Goal: Use online tool/utility: Utilize a website feature to perform a specific function

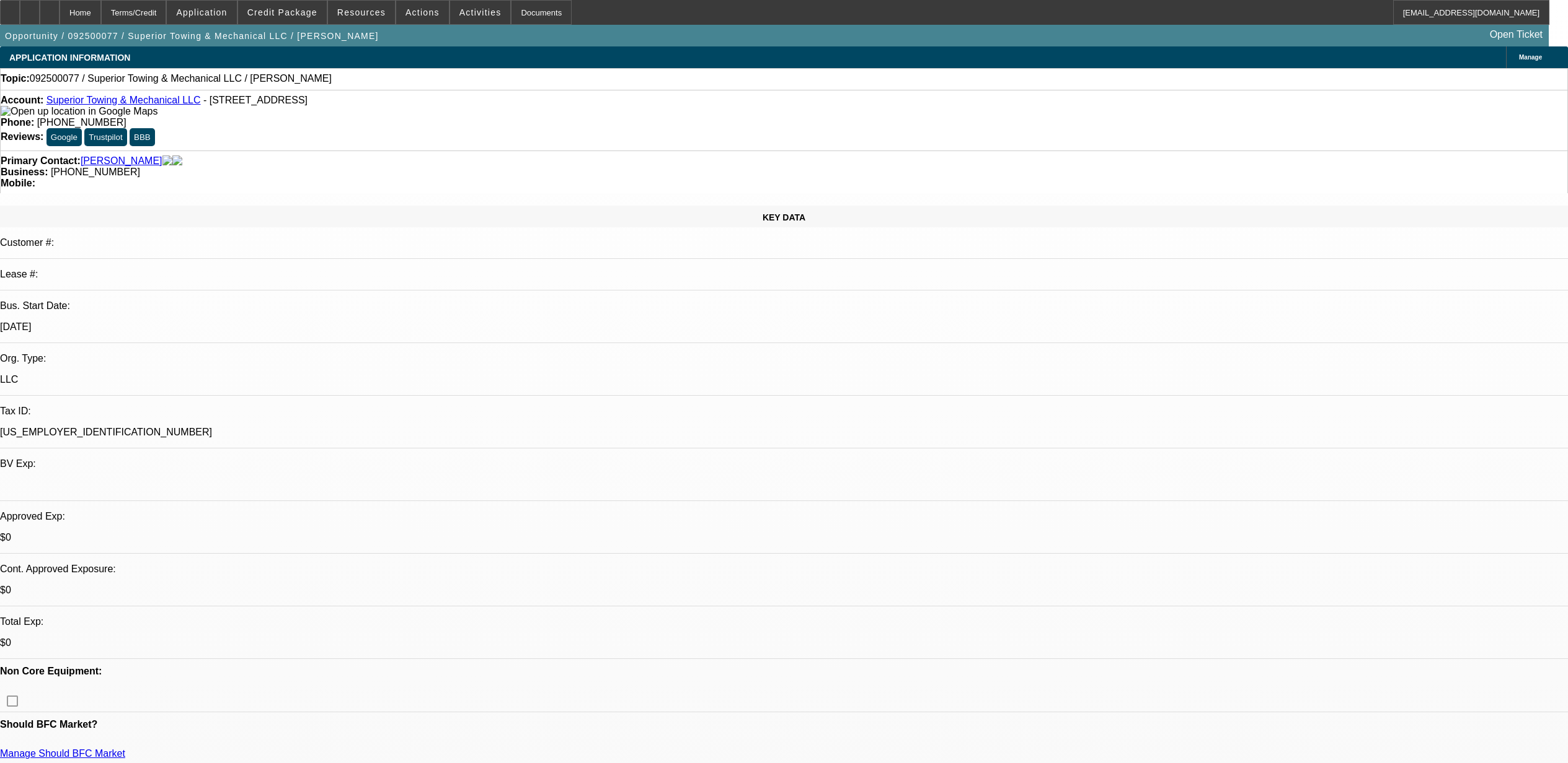
select select "0"
select select "2"
select select "0.1"
select select "4"
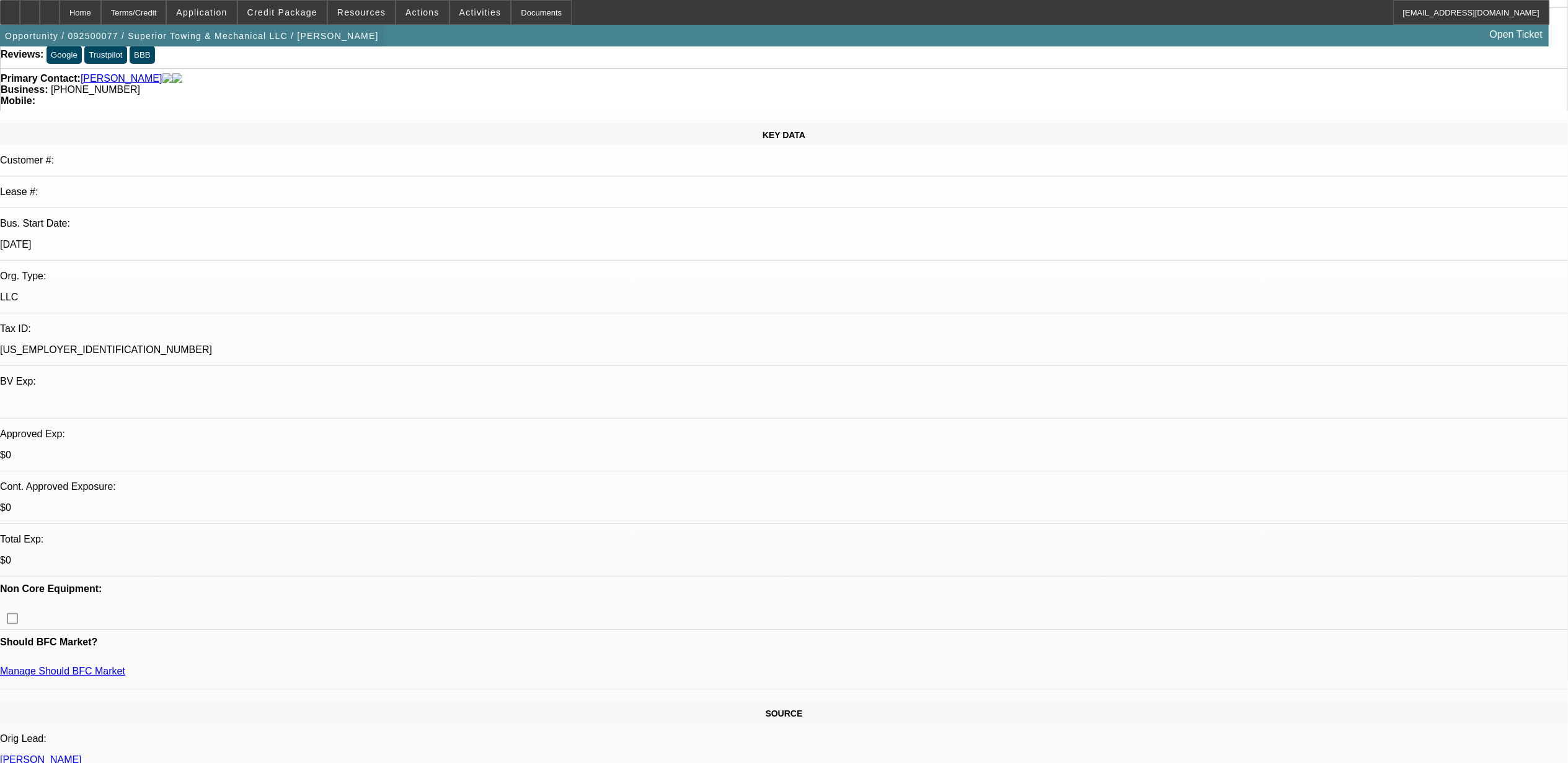
scroll to position [165, 0]
click at [59, 13] on div at bounding box center [49, 12] width 20 height 25
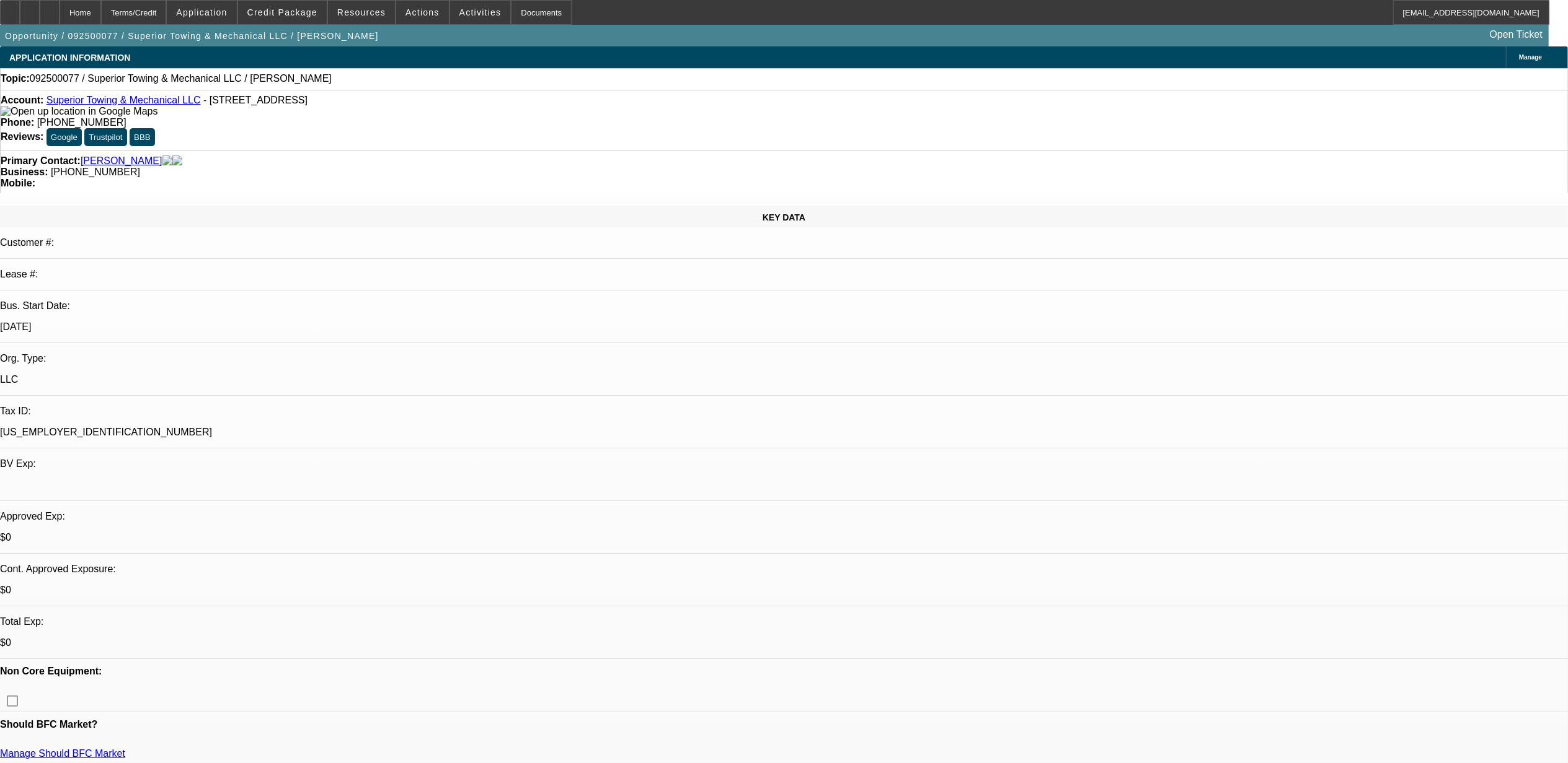
select select "0"
select select "2"
select select "0.1"
select select "4"
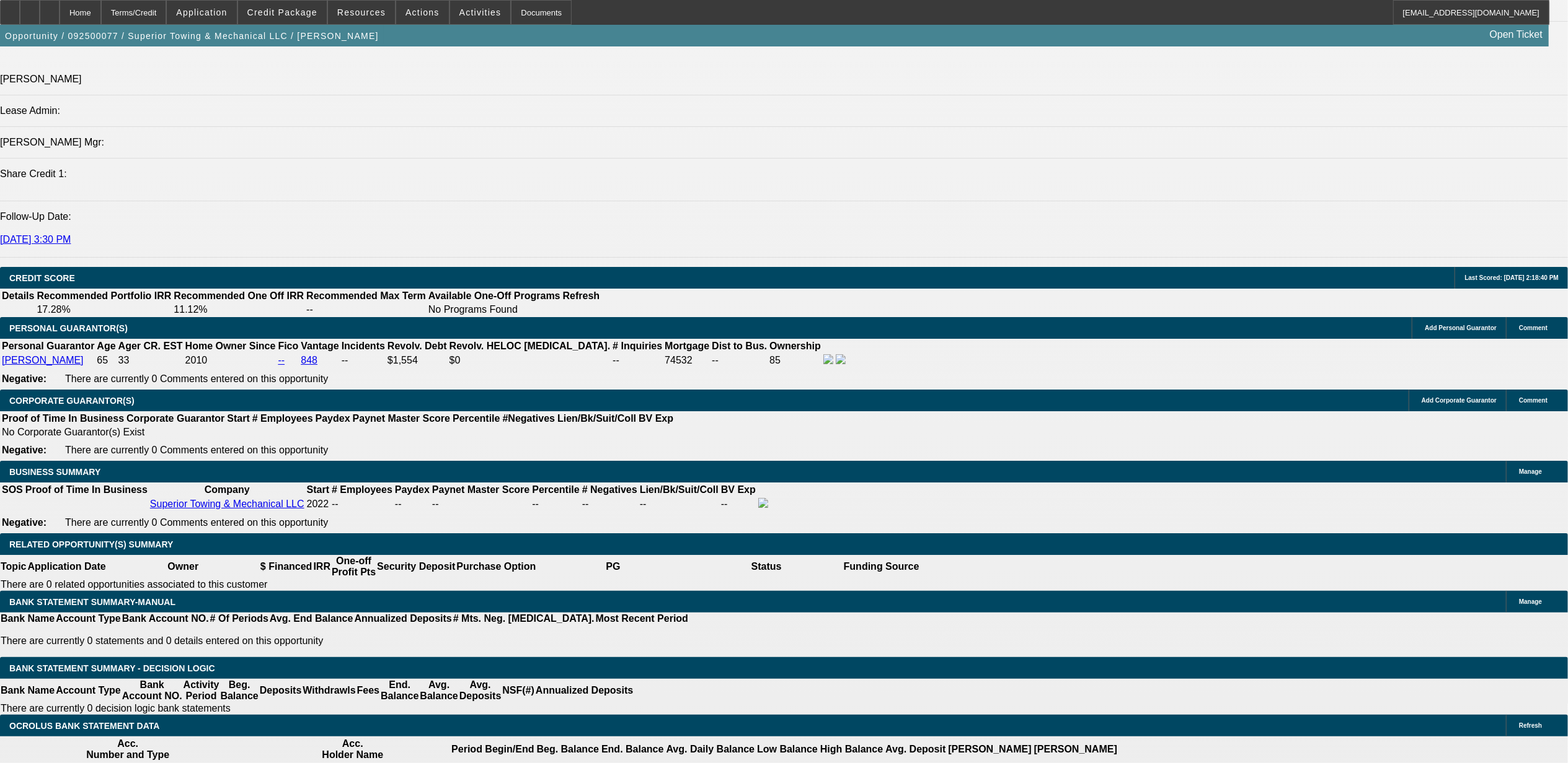
scroll to position [1404, 0]
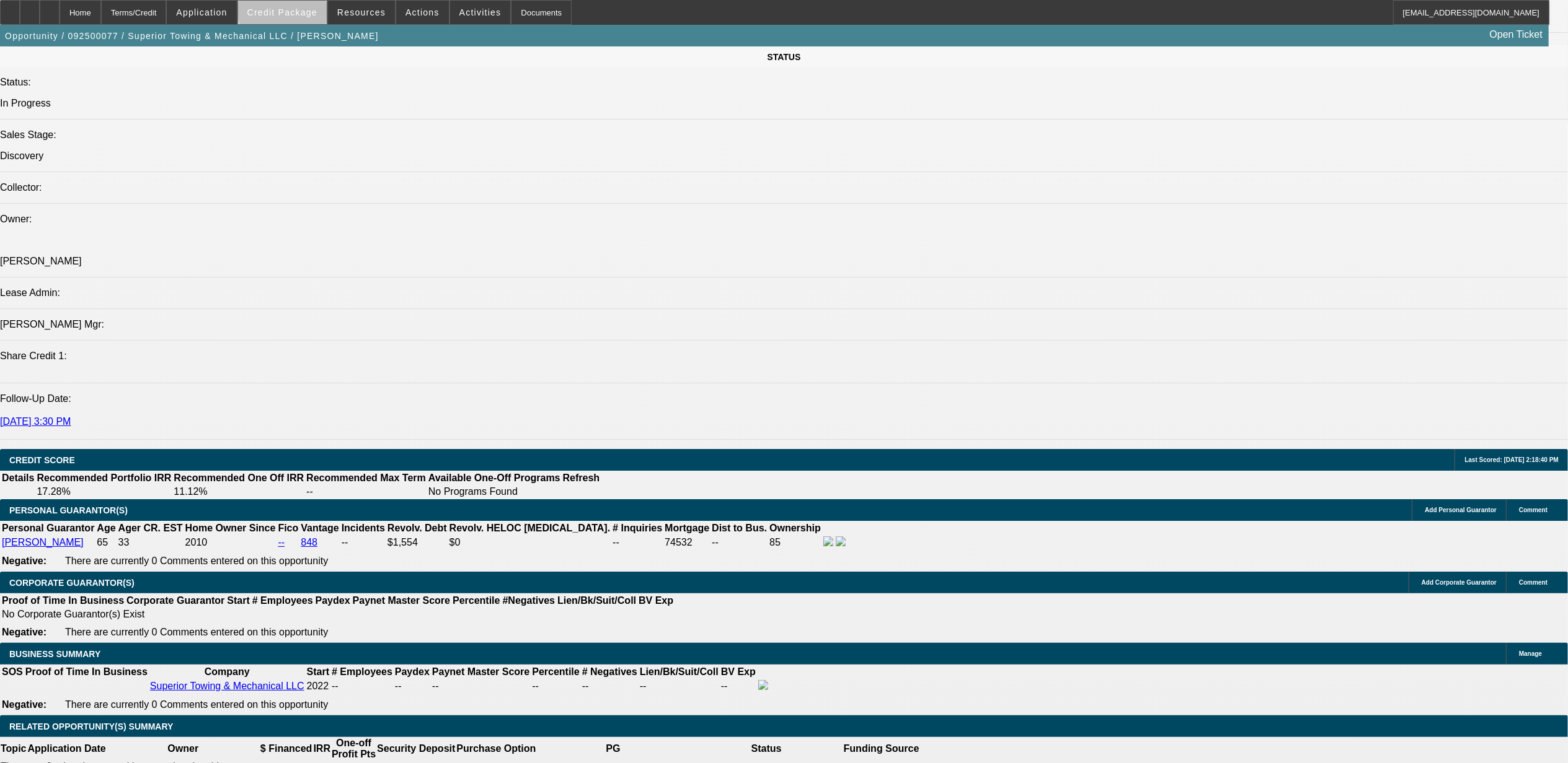
click at [311, 7] on span at bounding box center [282, 12] width 89 height 30
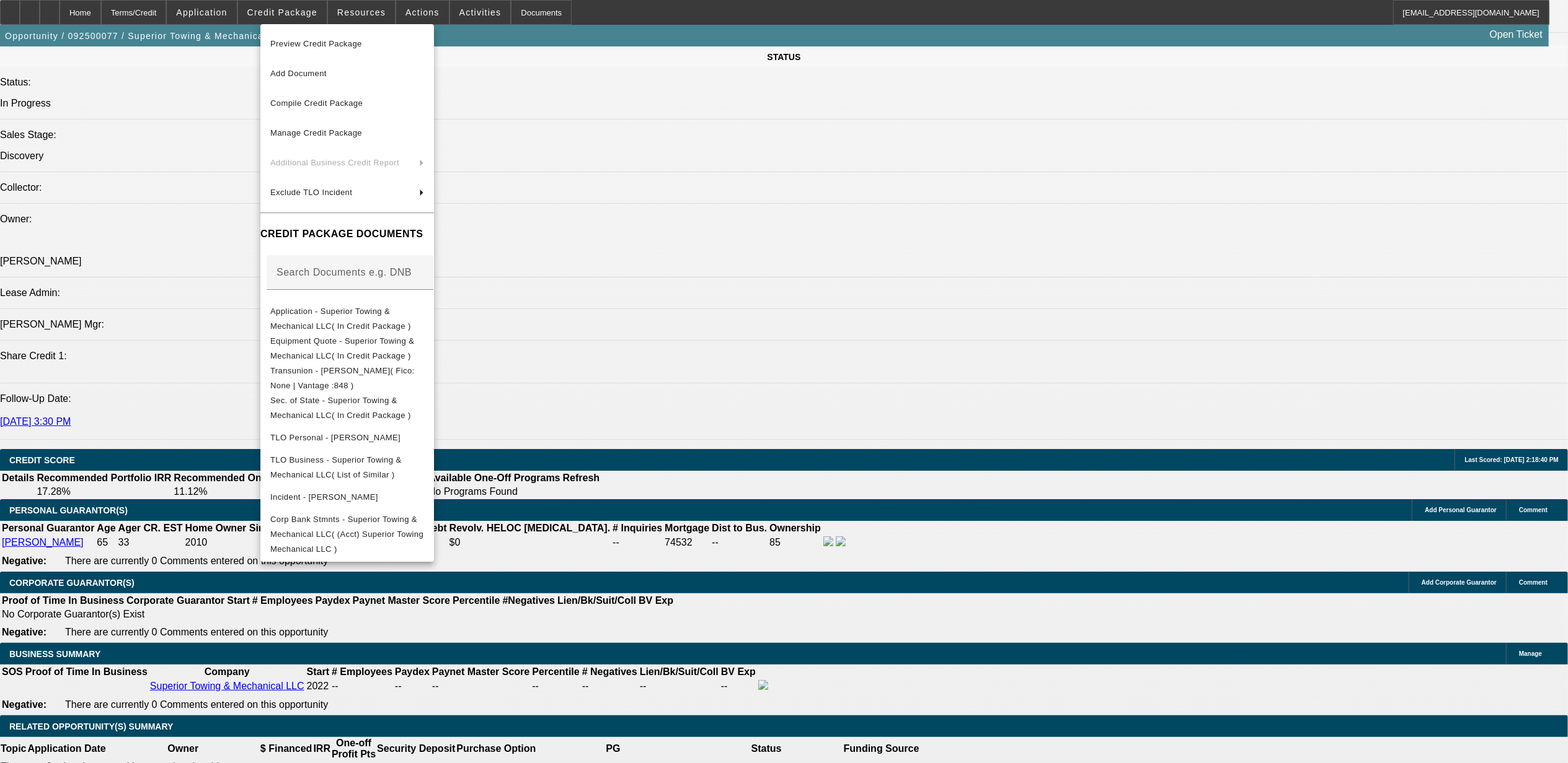
click at [744, 409] on div at bounding box center [784, 381] width 1568 height 763
